Goal: Transaction & Acquisition: Purchase product/service

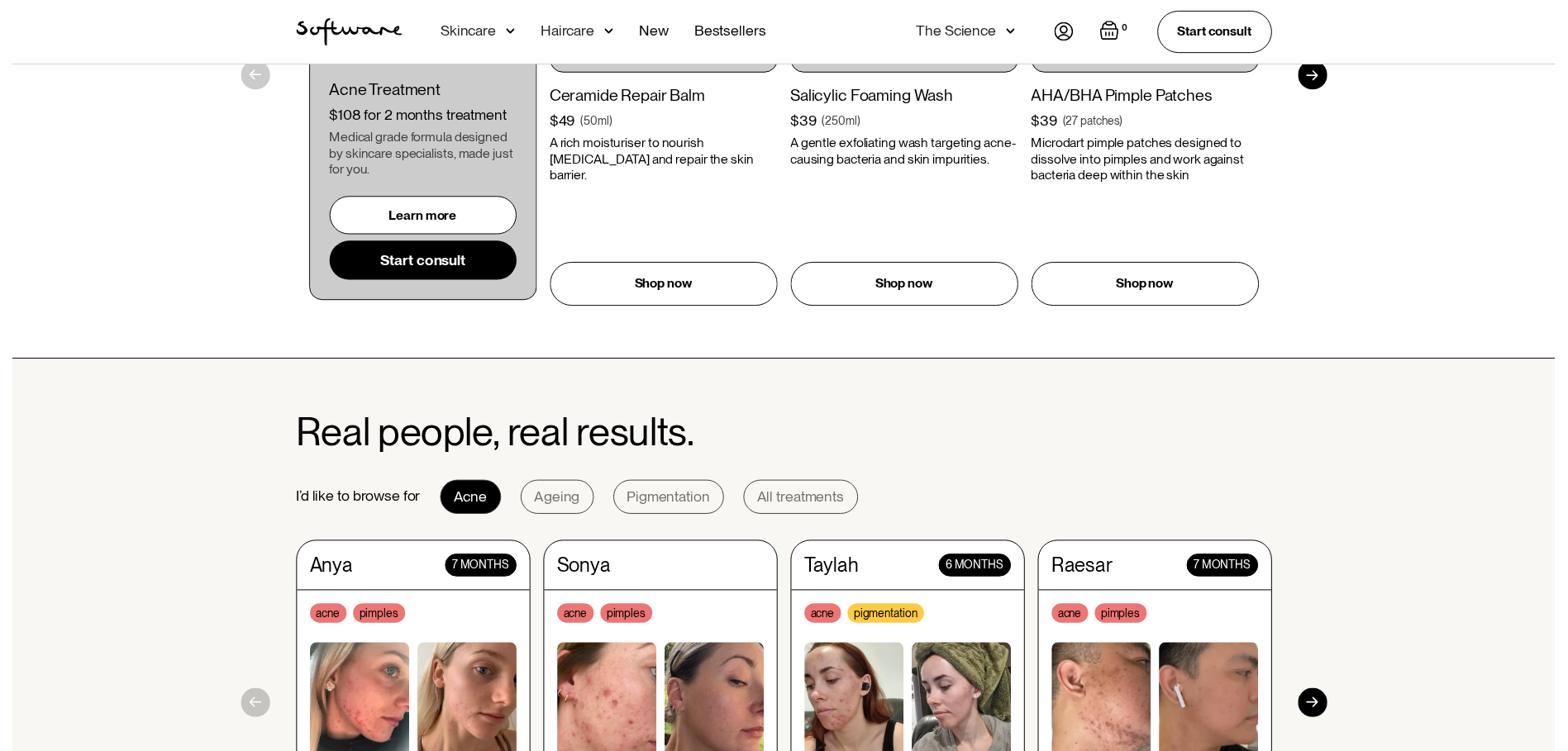
scroll to position [1405, 0]
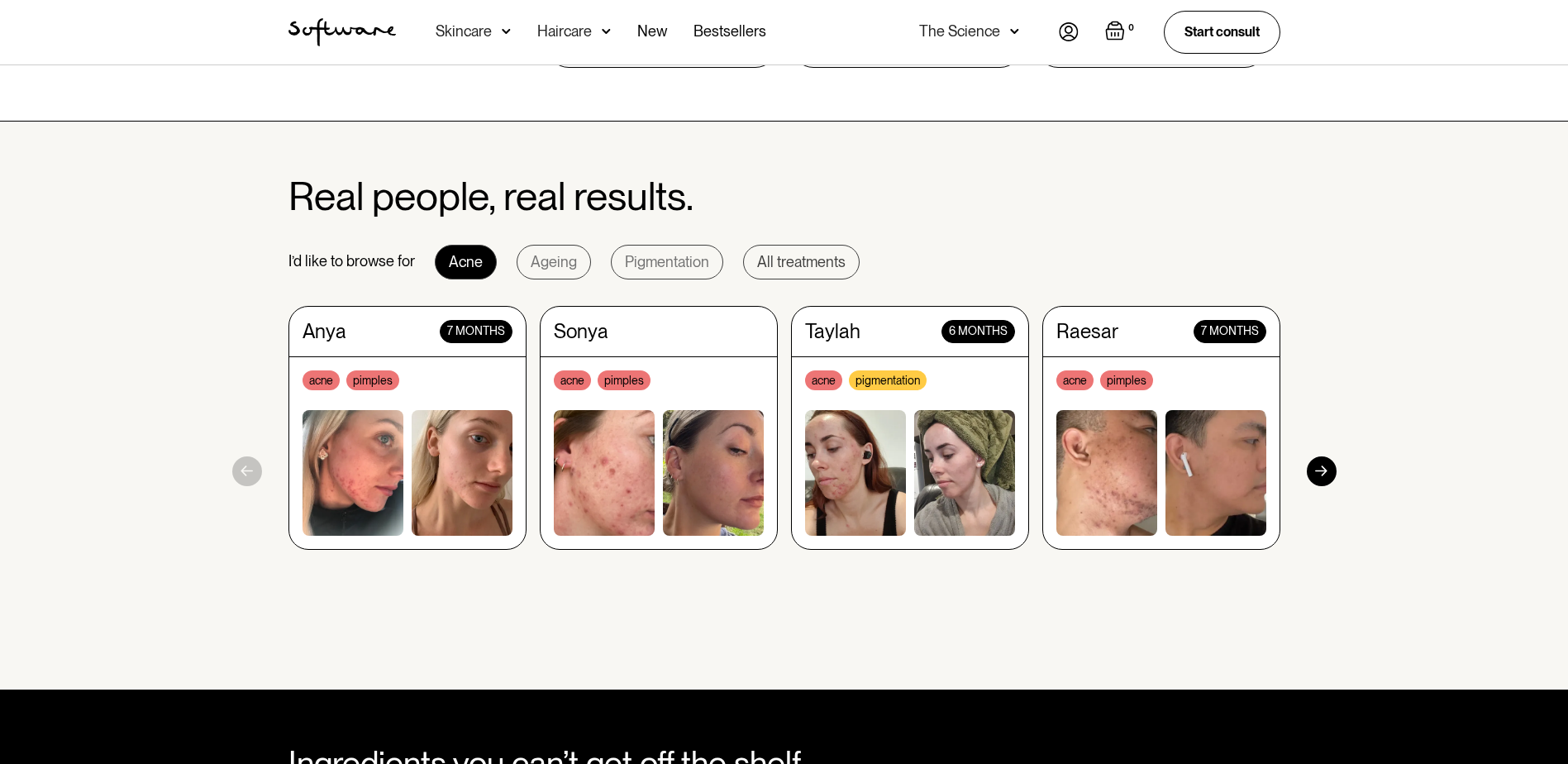
click at [804, 262] on div "All treatments" at bounding box center [801, 262] width 89 height 17
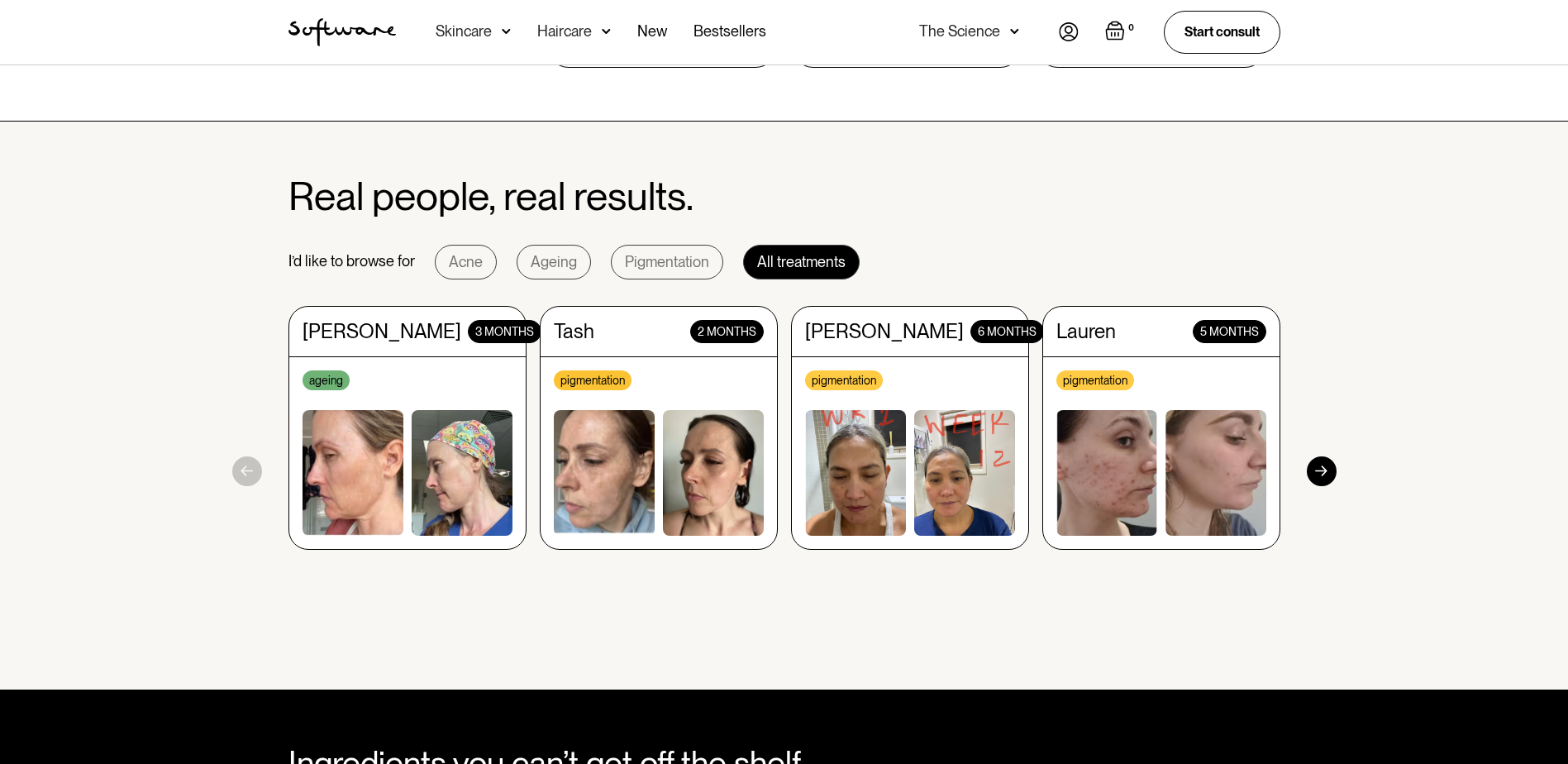
click at [1329, 473] on div at bounding box center [1322, 472] width 30 height 30
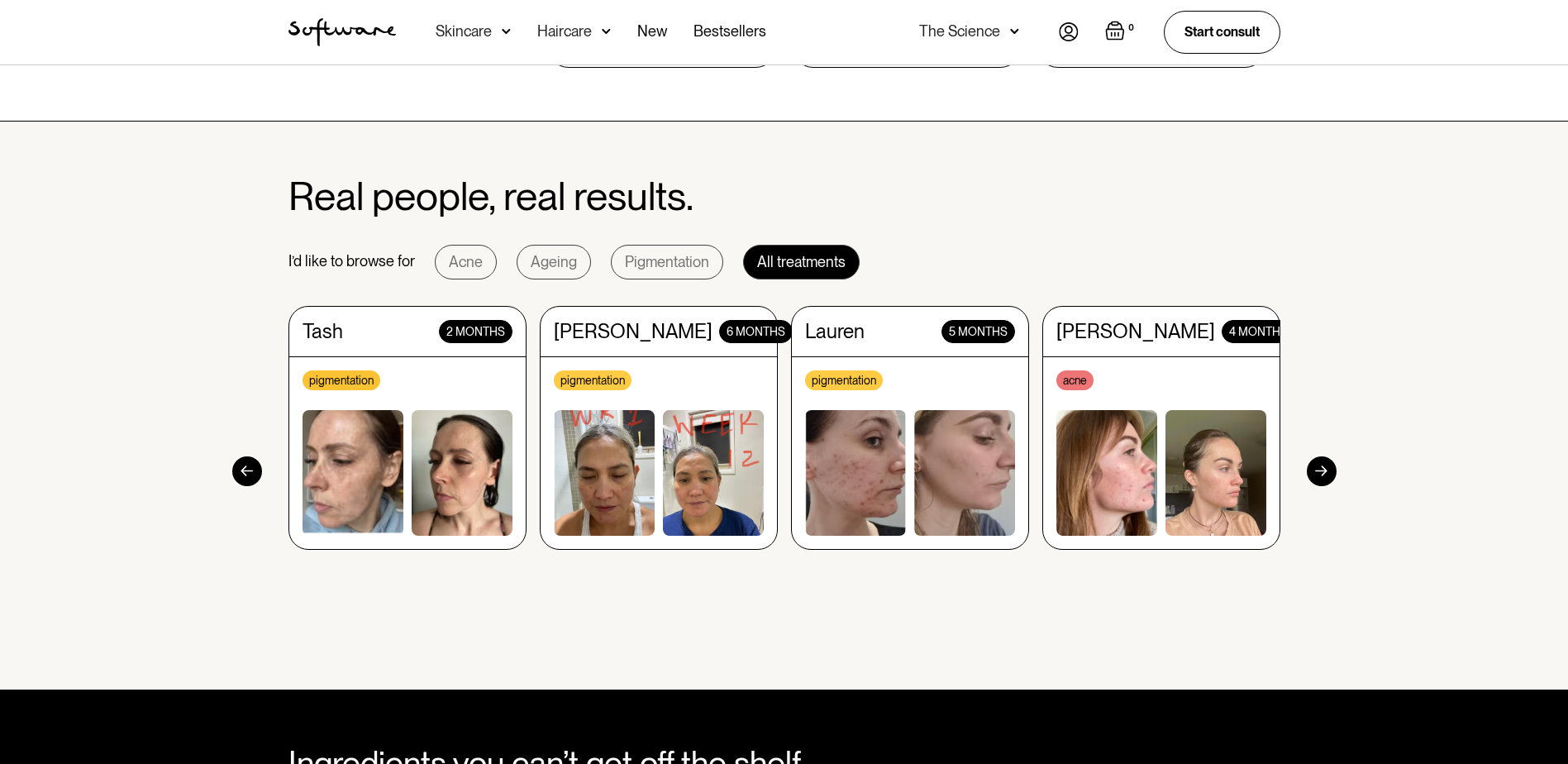
click at [1329, 473] on div at bounding box center [1322, 472] width 30 height 30
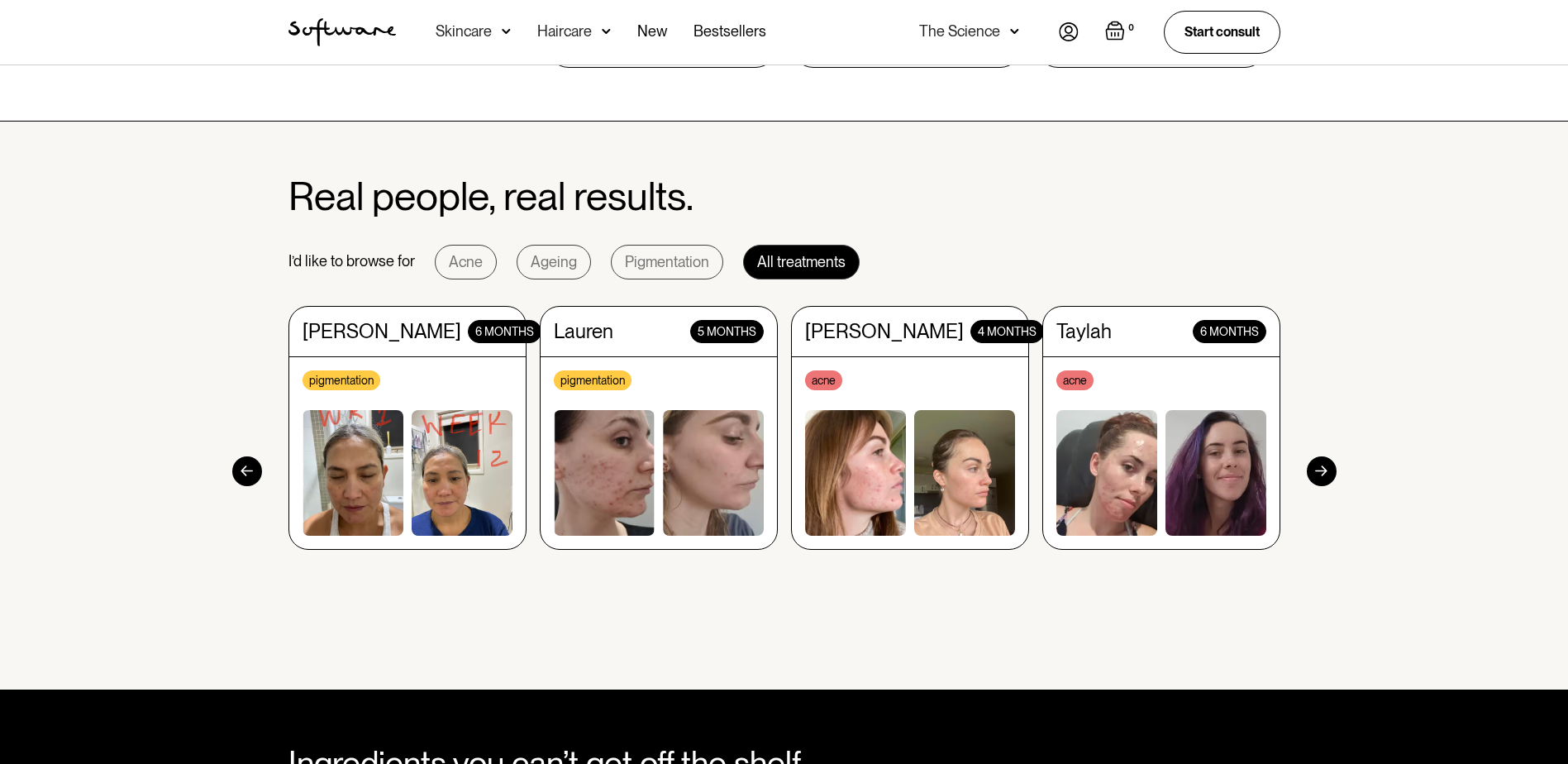
click at [1329, 473] on div at bounding box center [1322, 472] width 30 height 30
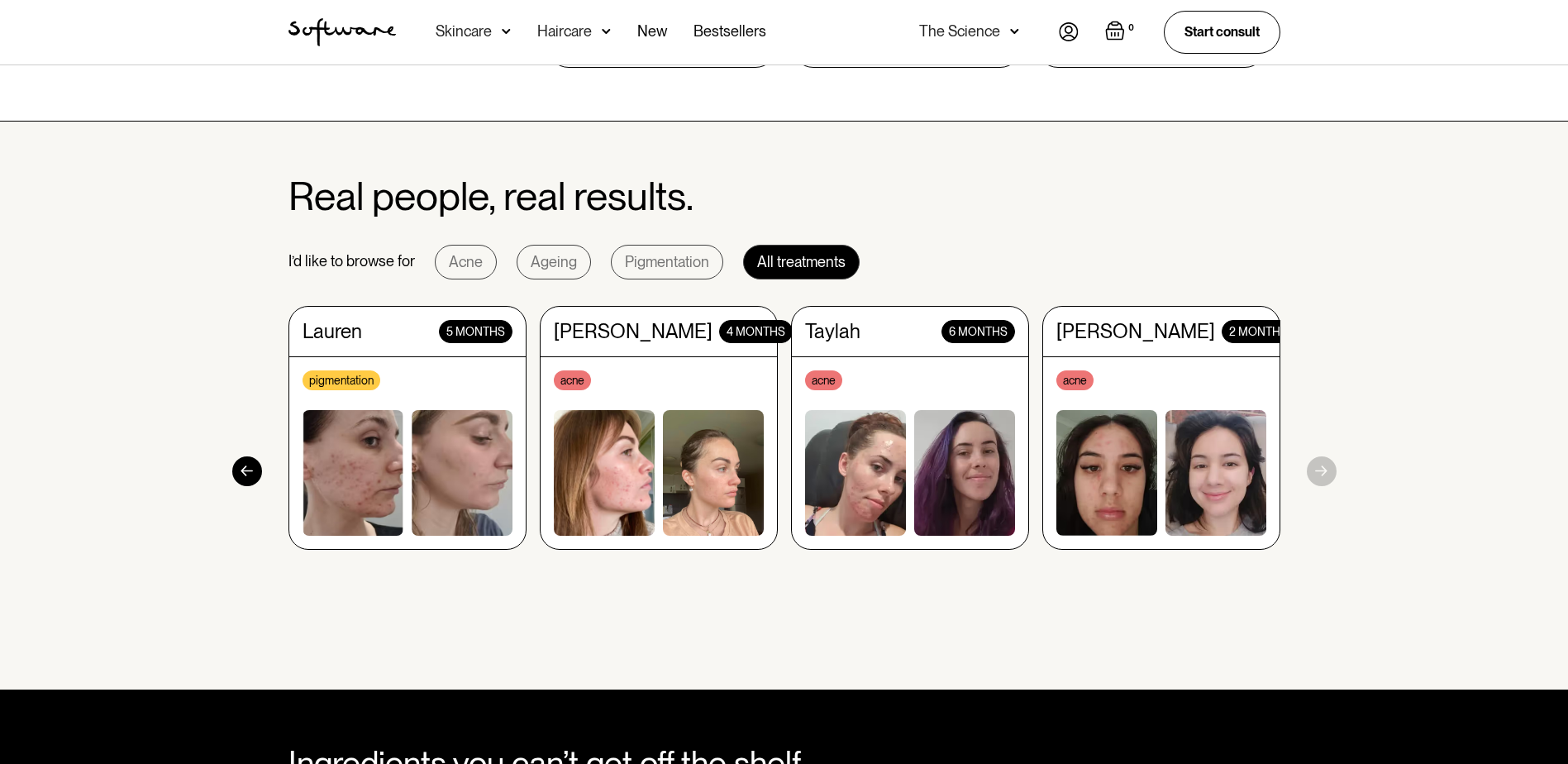
click at [1329, 473] on section "Real people, real results. I’d like to browse for Acne Ageing Pigmentation All …" at bounding box center [784, 406] width 1568 height 569
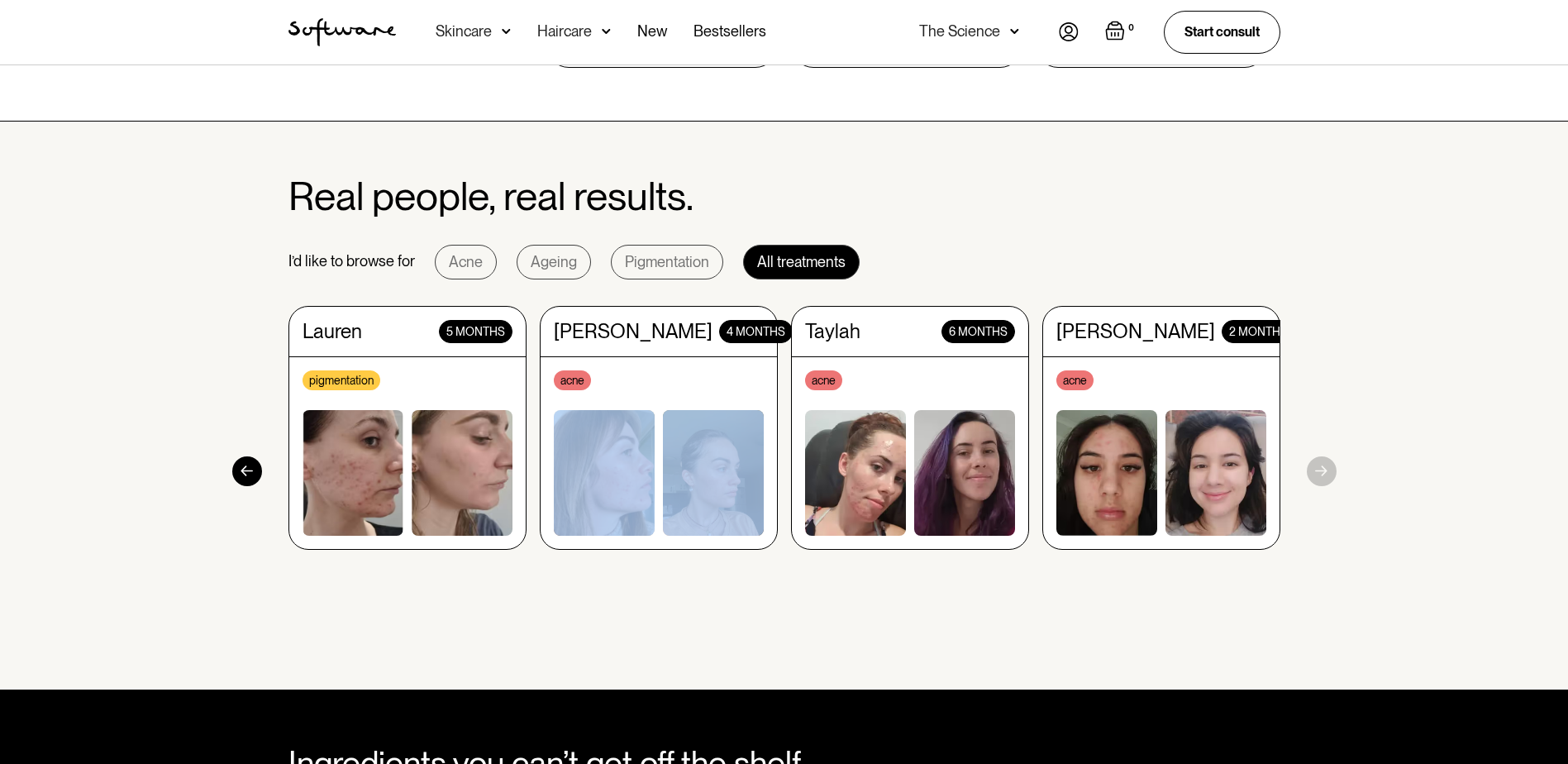
click at [1329, 473] on section "Real people, real results. I’d like to browse for Acne Ageing Pigmentation All …" at bounding box center [784, 406] width 1568 height 569
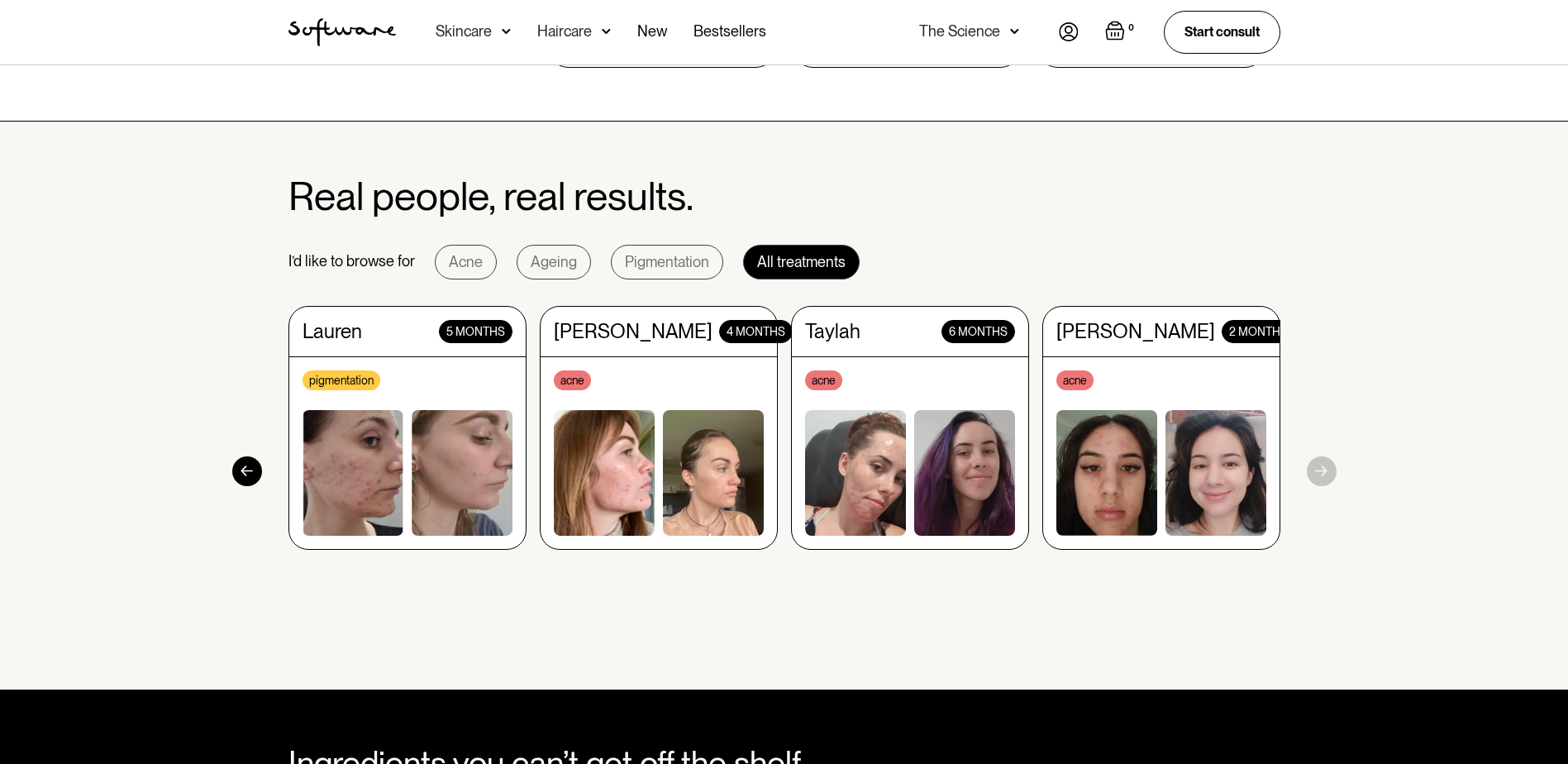
click at [250, 473] on div at bounding box center [247, 472] width 30 height 30
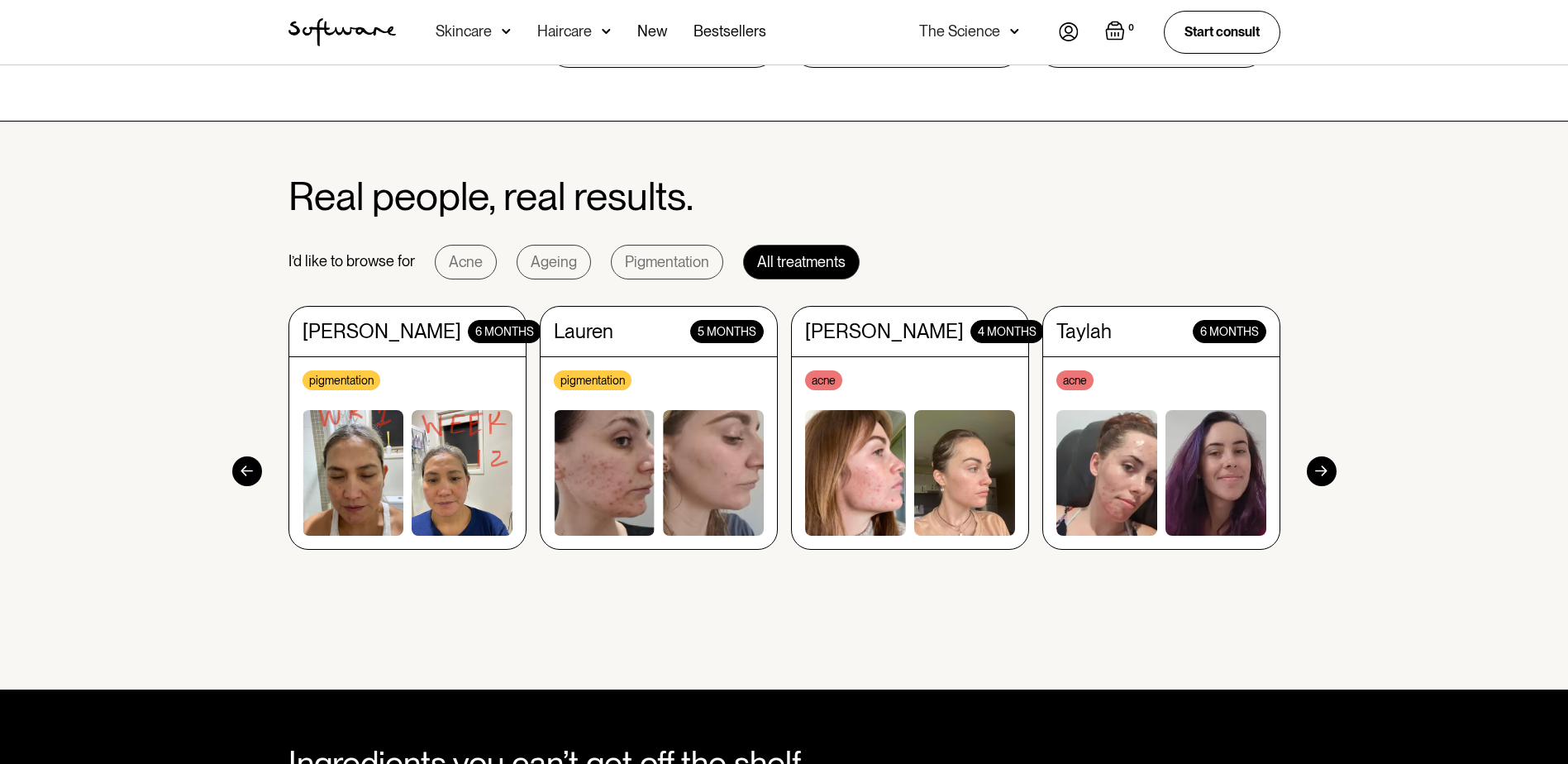
click at [250, 473] on div at bounding box center [247, 472] width 30 height 30
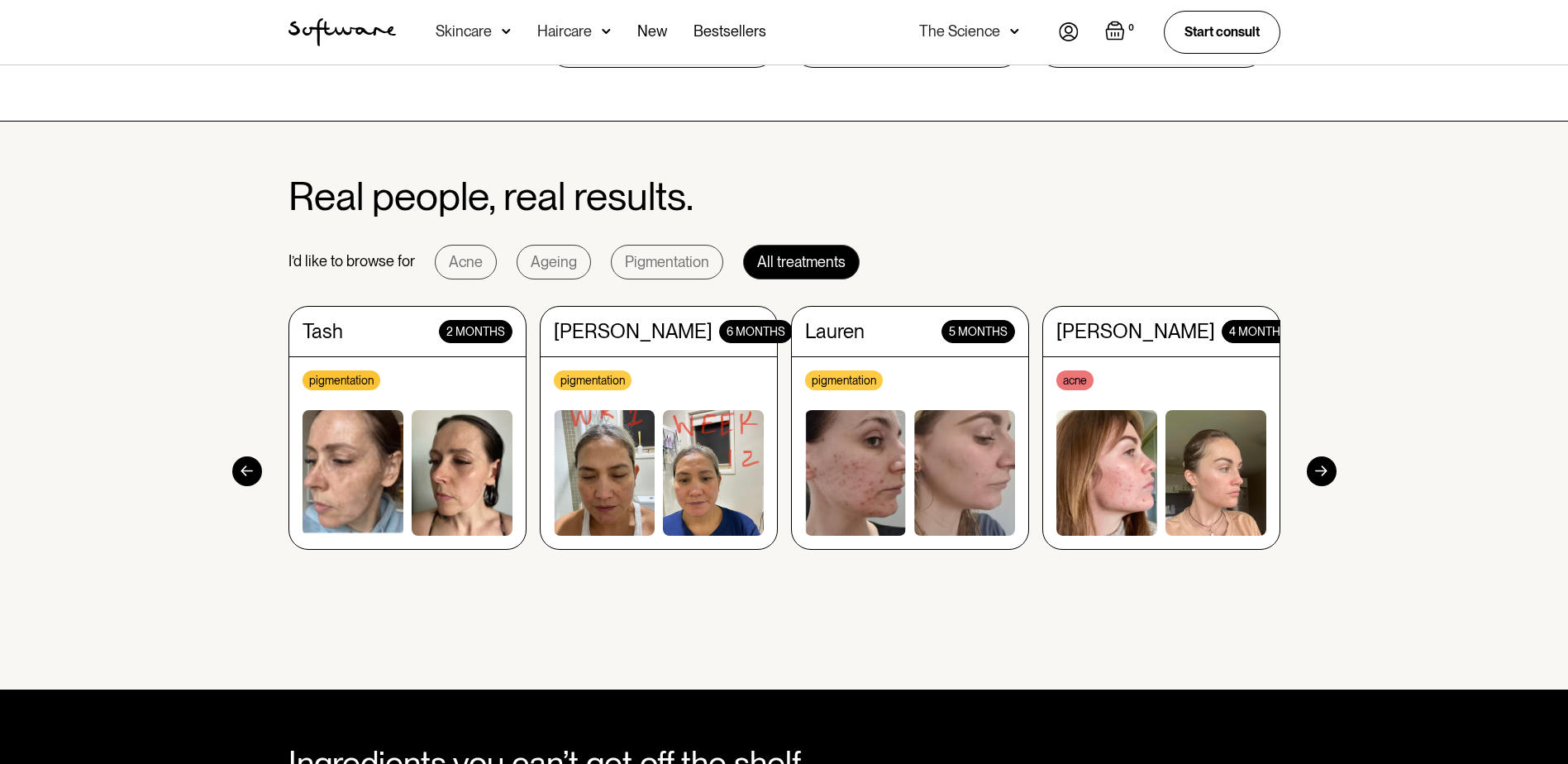
click at [250, 473] on div at bounding box center [247, 472] width 30 height 30
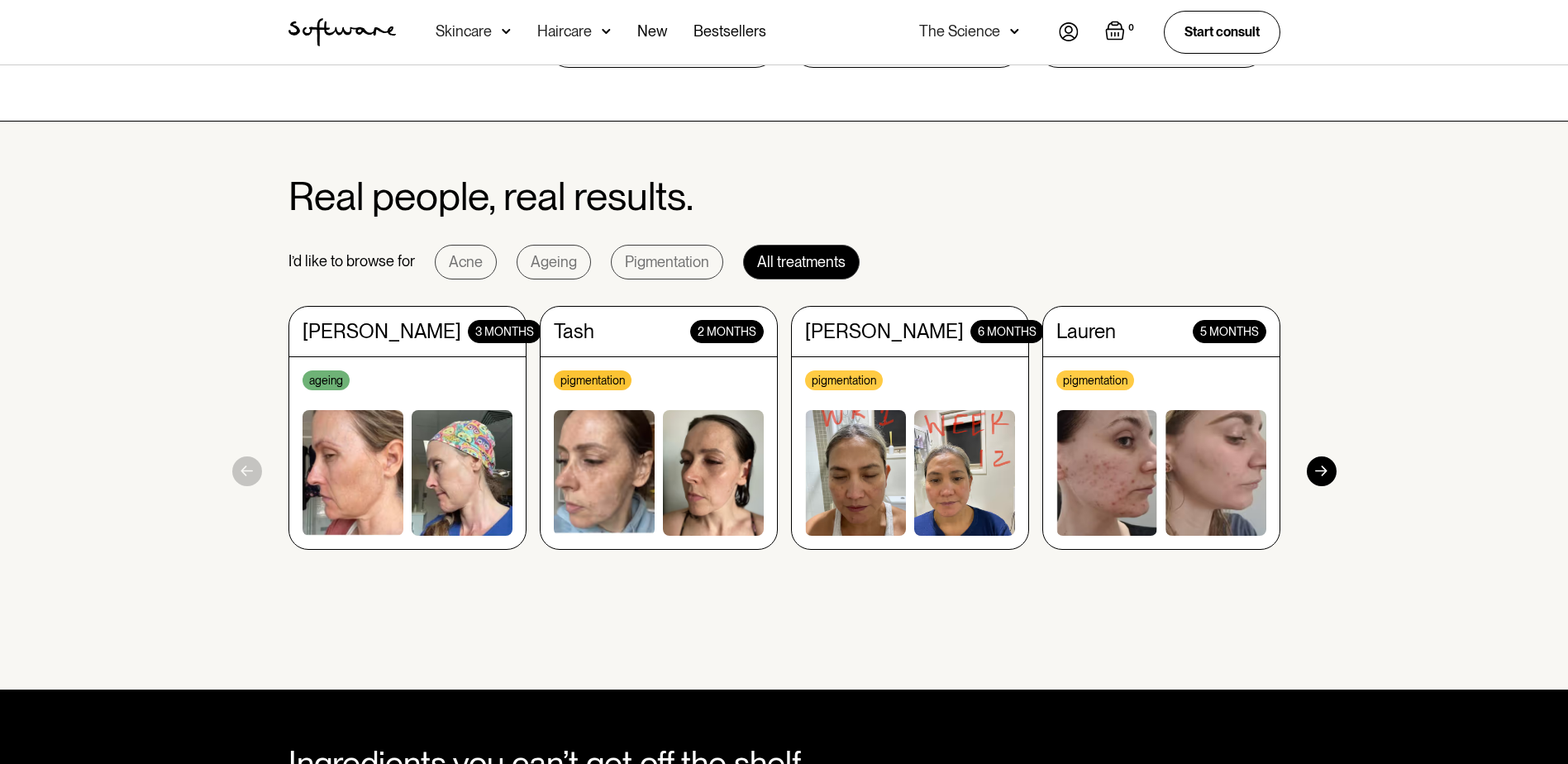
click at [250, 473] on section "Real people, real results. I’d like to browse for Acne Ageing Pigmentation All …" at bounding box center [784, 406] width 1568 height 569
click at [506, 29] on img at bounding box center [506, 31] width 9 height 17
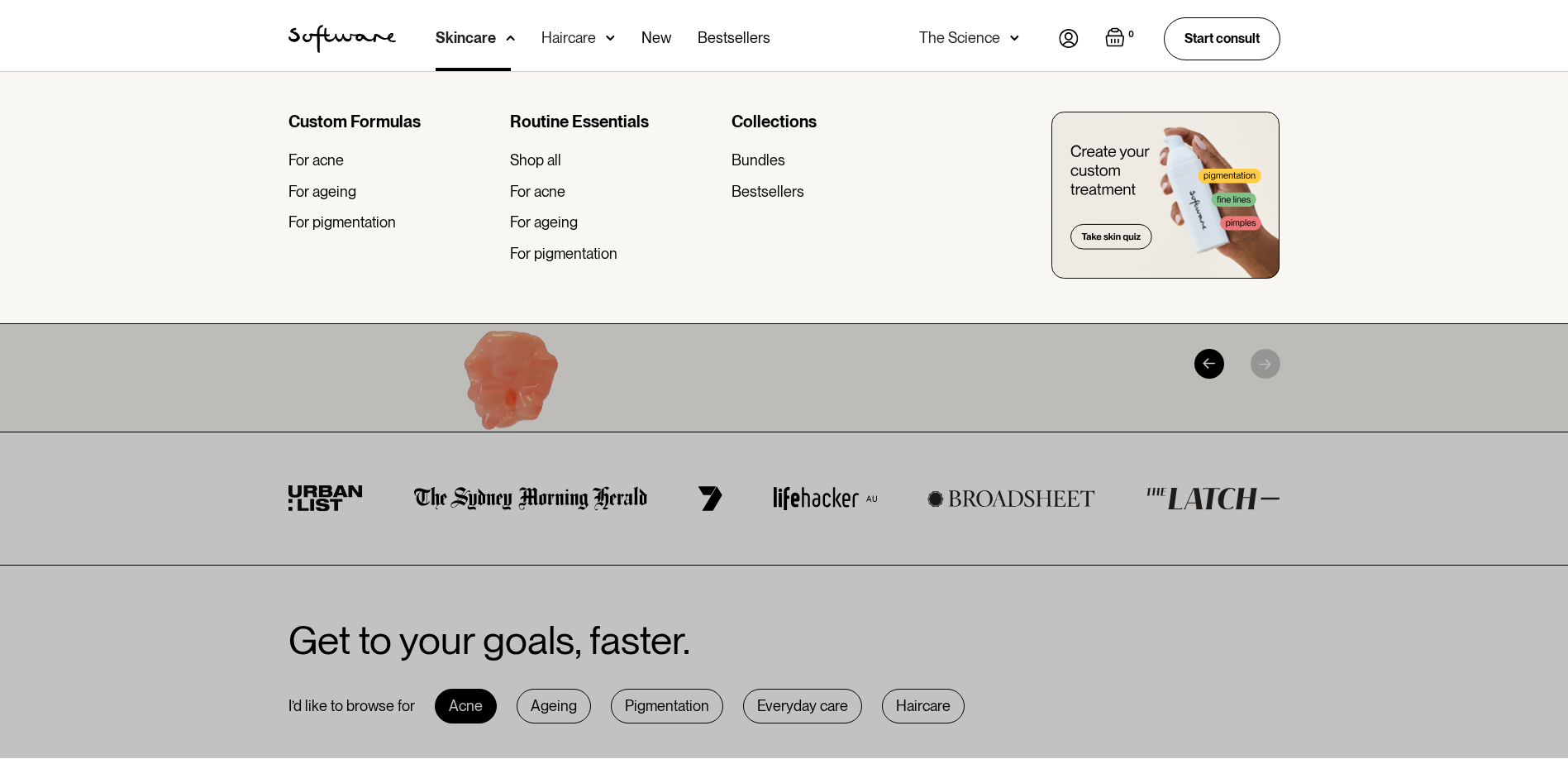
scroll to position [0, 0]
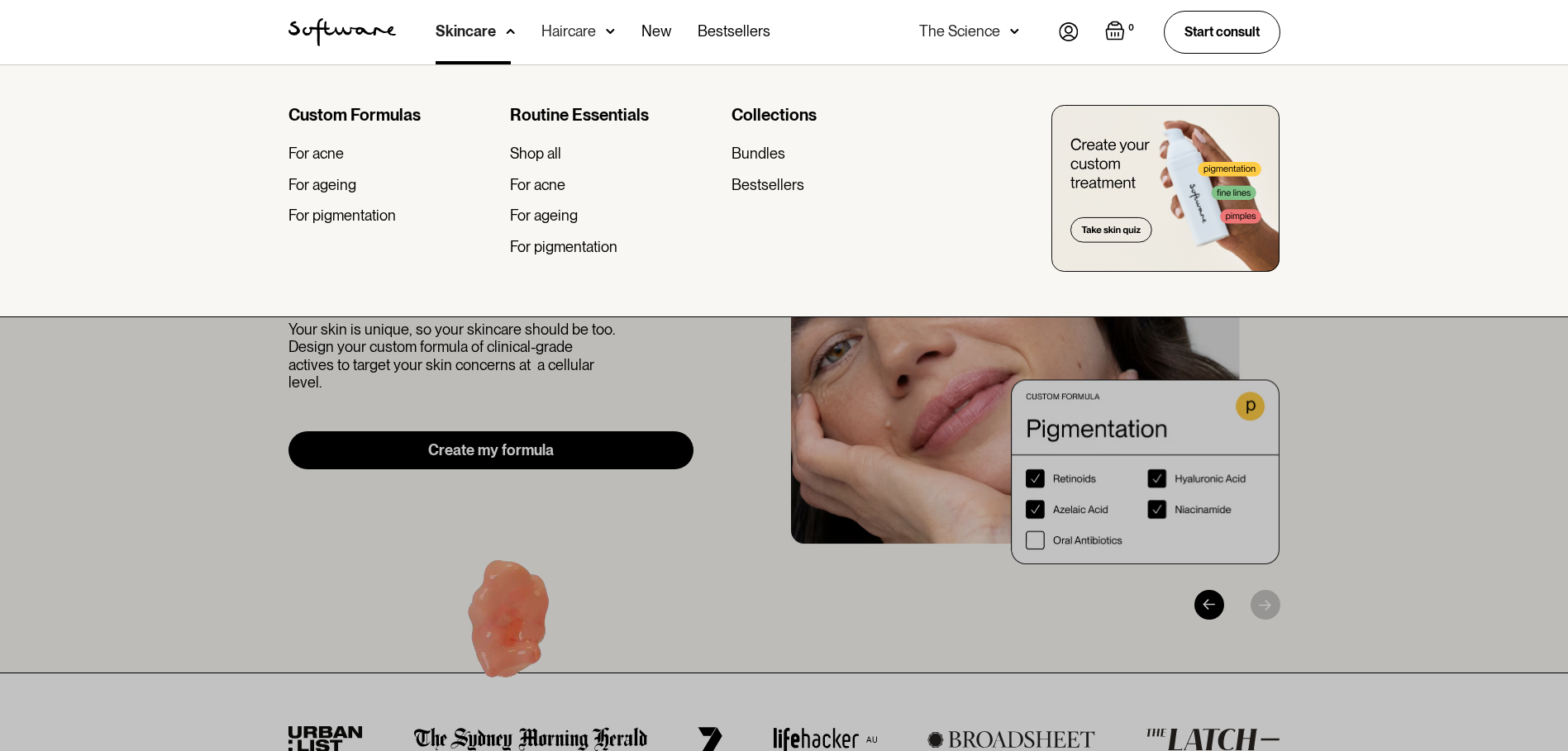
click at [506, 31] on img at bounding box center [510, 31] width 9 height 17
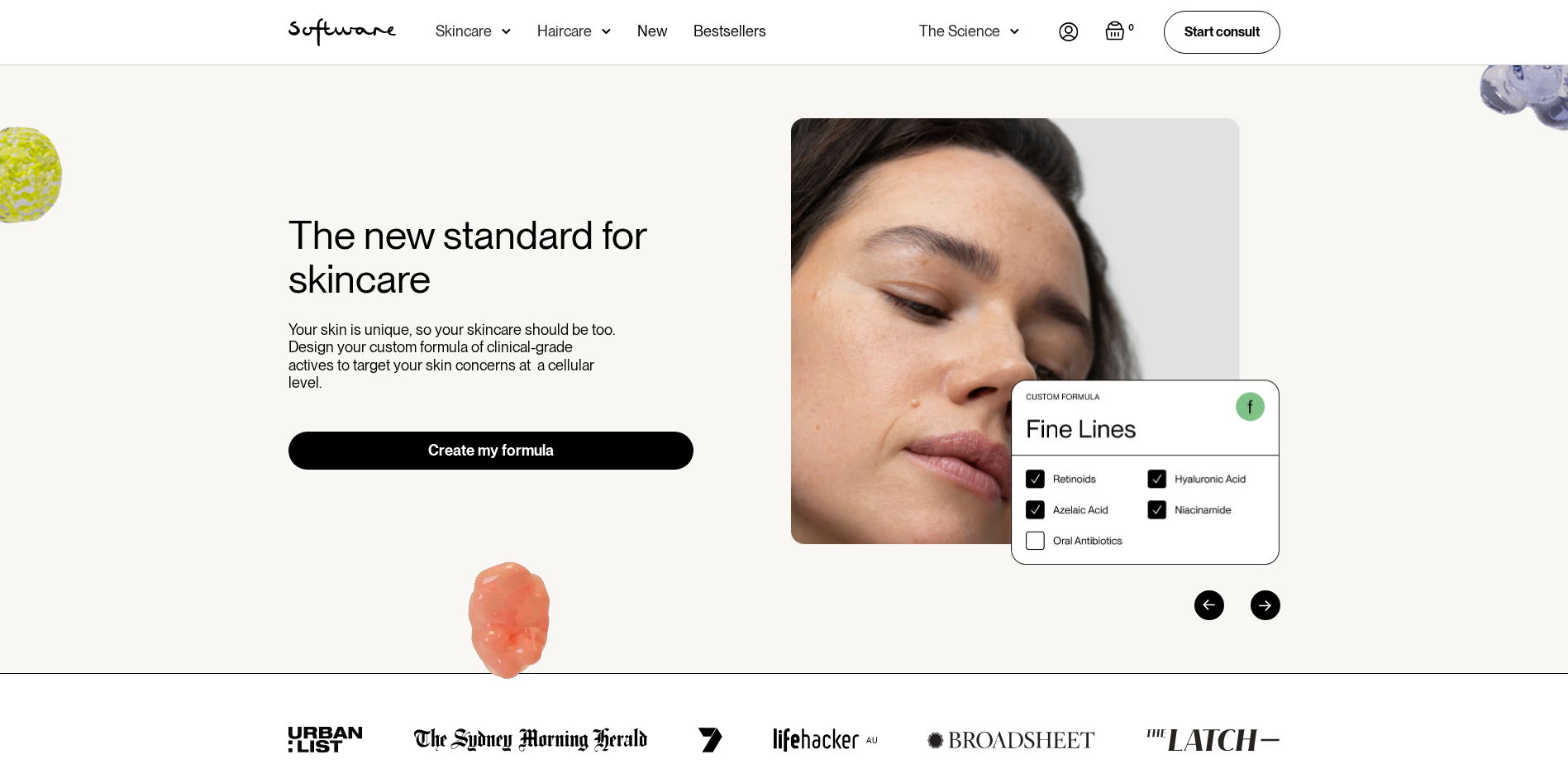
click at [491, 440] on link "Create my formula" at bounding box center [491, 451] width 406 height 38
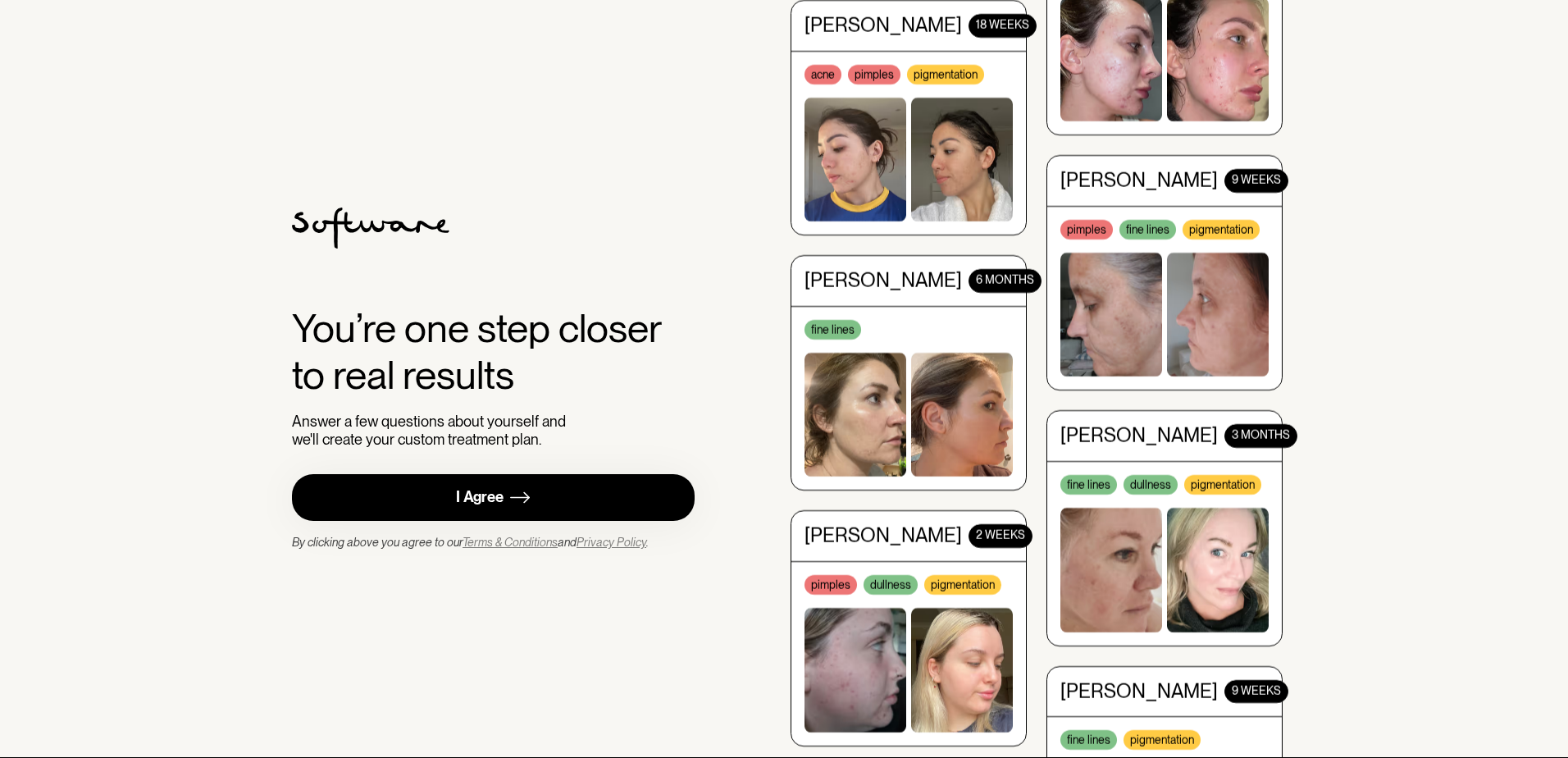
click at [485, 495] on div "I Agree" at bounding box center [480, 497] width 48 height 19
